Goal: Navigation & Orientation: Find specific page/section

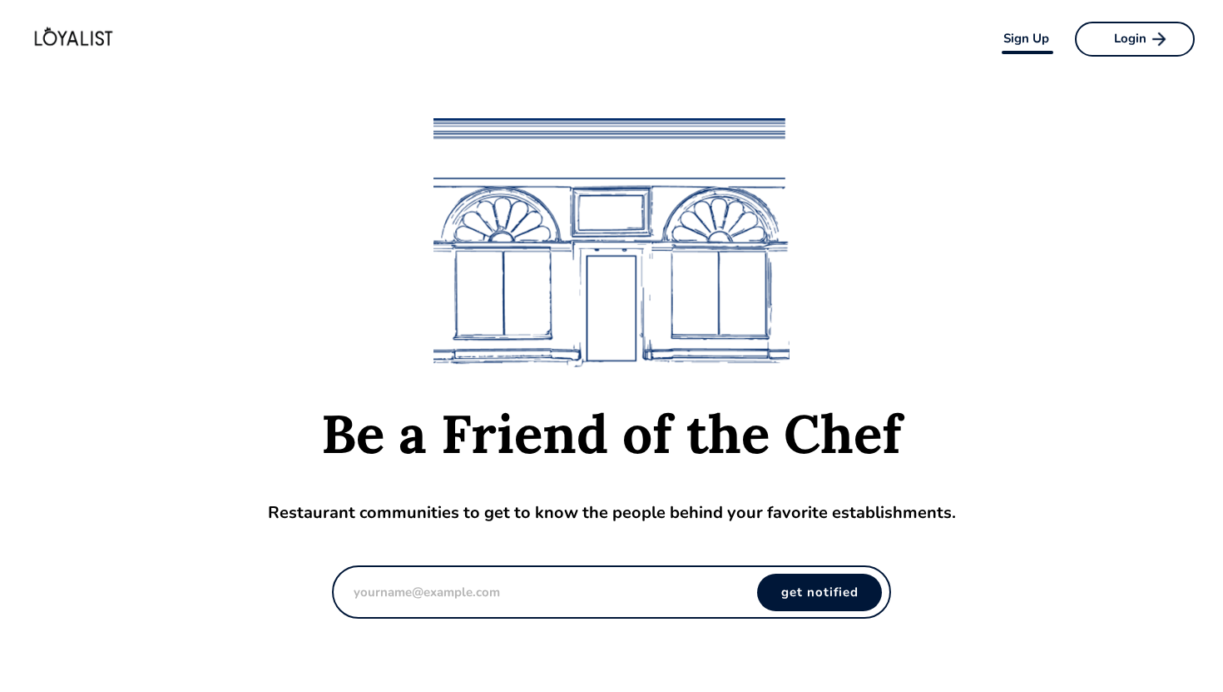
click at [102, 39] on img at bounding box center [70, 39] width 141 height 50
click at [91, 38] on img at bounding box center [70, 39] width 141 height 50
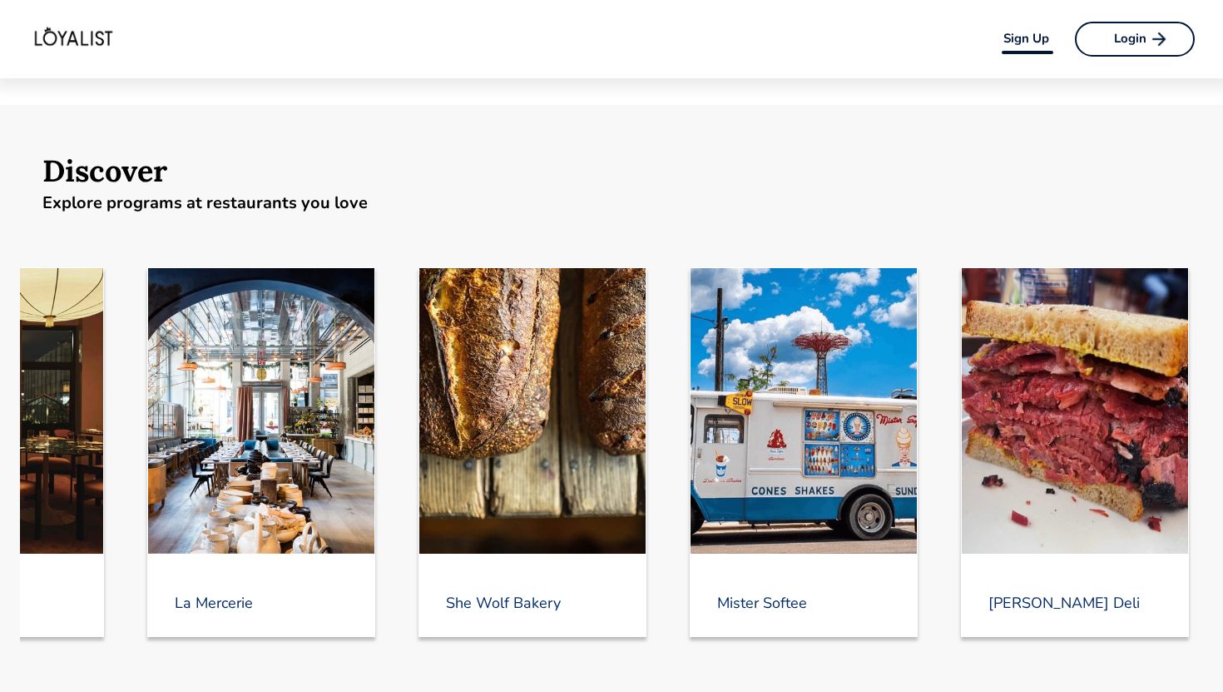
scroll to position [0, 2890]
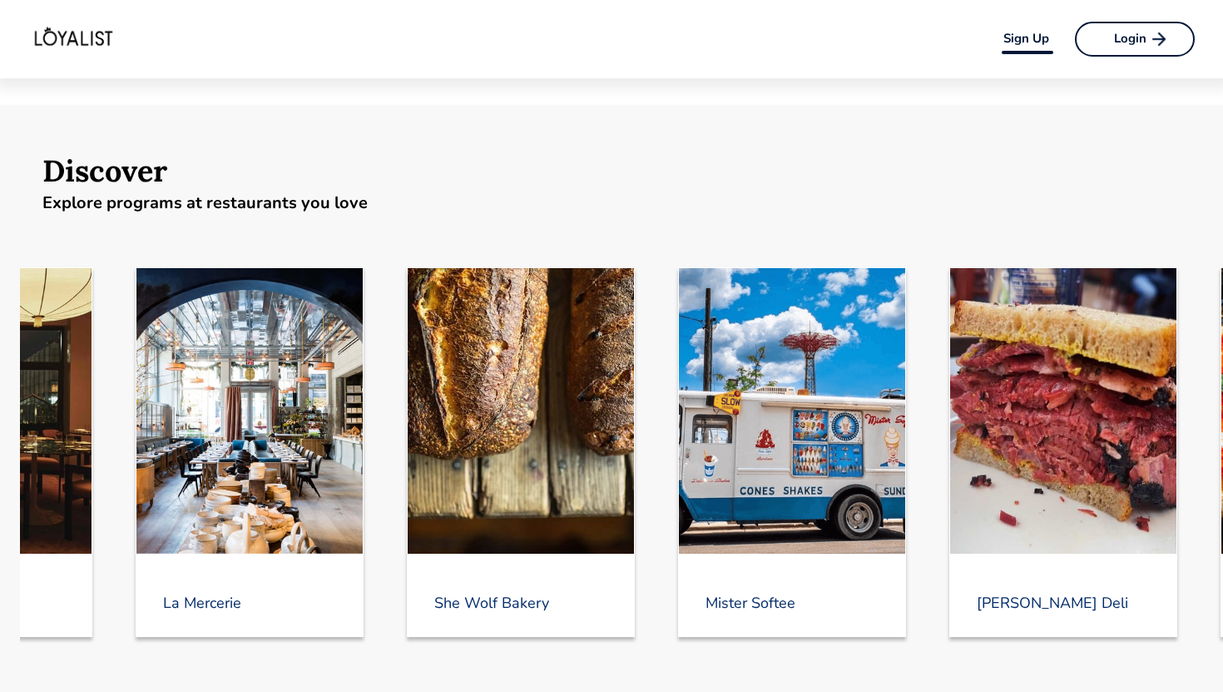
click at [481, 588] on div "She Wolf Bakery" at bounding box center [521, 451] width 228 height 369
